Goal: Find specific page/section: Find specific page/section

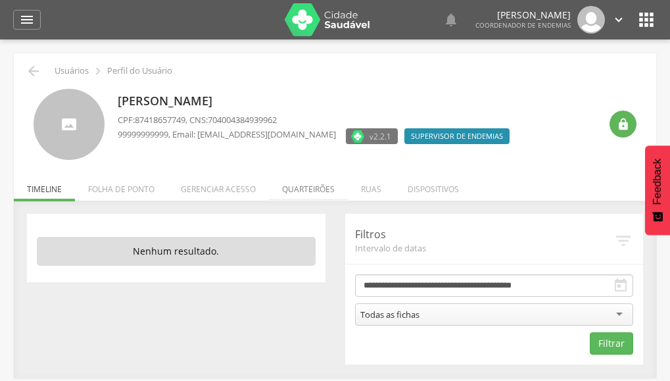
click at [293, 185] on li "Quarteirões" at bounding box center [308, 185] width 79 height 31
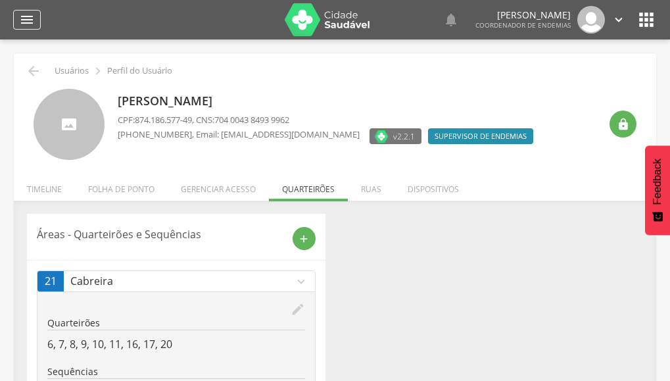
click at [27, 25] on icon "" at bounding box center [27, 20] width 16 height 16
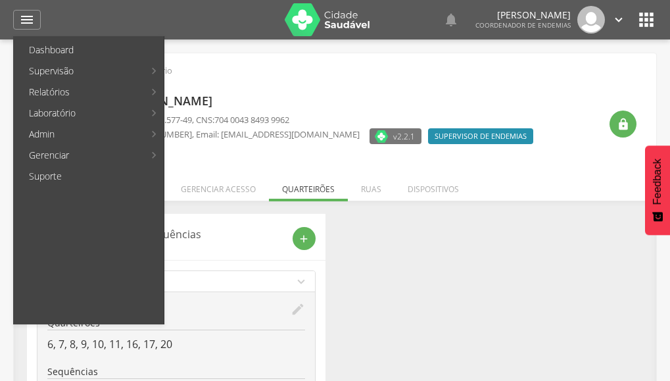
click at [398, 152] on div "[PERSON_NAME] CPF: 874.186.577-49 , CNS: 704 0043 8493 9962 [PHONE_NUMBER] , Em…" at bounding box center [329, 125] width 422 height 72
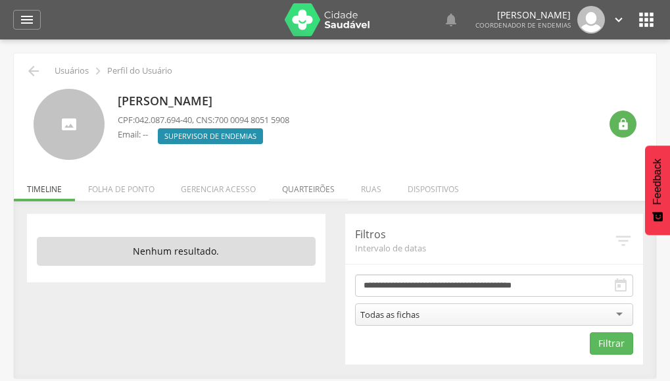
click at [301, 198] on li "Quarteirões" at bounding box center [308, 185] width 79 height 31
